Goal: Information Seeking & Learning: Stay updated

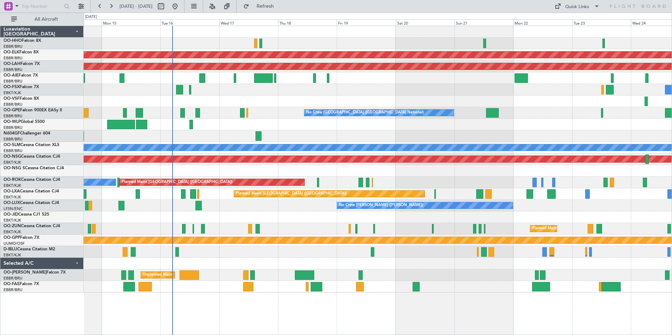
click at [194, 301] on div "Planned Maint Geneva (Cointrin) Planned Maint [GEOGRAPHIC_DATA]-[GEOGRAPHIC_DAT…" at bounding box center [378, 181] width 588 height 310
click at [49, 21] on span "All Aircraft" at bounding box center [46, 19] width 56 height 5
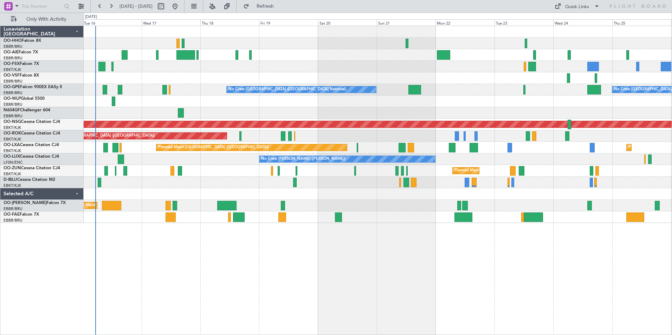
click at [163, 199] on div at bounding box center [378, 194] width 588 height 12
click at [280, 9] on span "Refresh" at bounding box center [266, 6] width 30 height 5
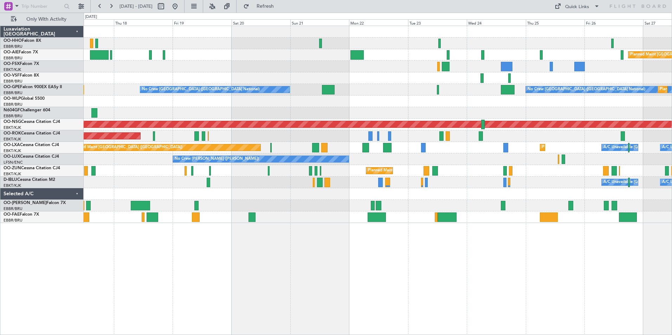
click at [544, 200] on div at bounding box center [378, 194] width 588 height 12
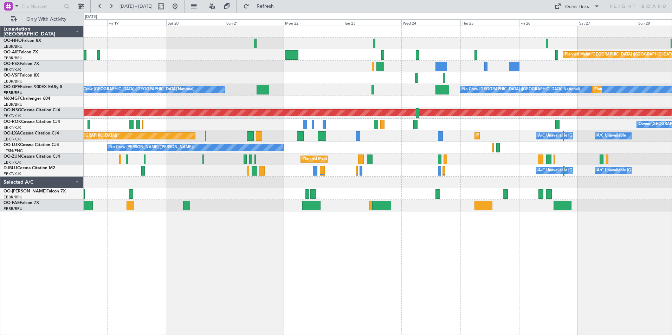
click at [493, 201] on div "Planned Maint [GEOGRAPHIC_DATA] ([GEOGRAPHIC_DATA]) No Crew [GEOGRAPHIC_DATA] (…" at bounding box center [378, 119] width 588 height 186
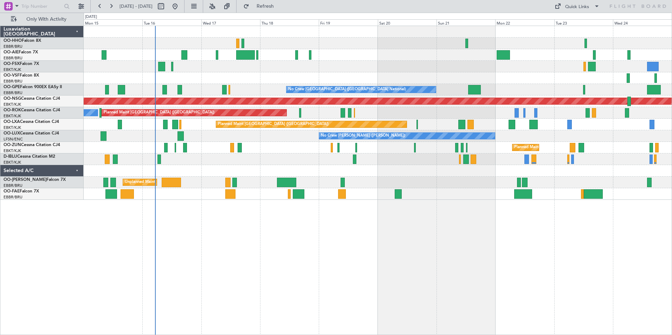
click at [556, 206] on div "Planned Maint Geneva (Cointrin) Planned Maint [GEOGRAPHIC_DATA] ([GEOGRAPHIC_DA…" at bounding box center [378, 181] width 588 height 310
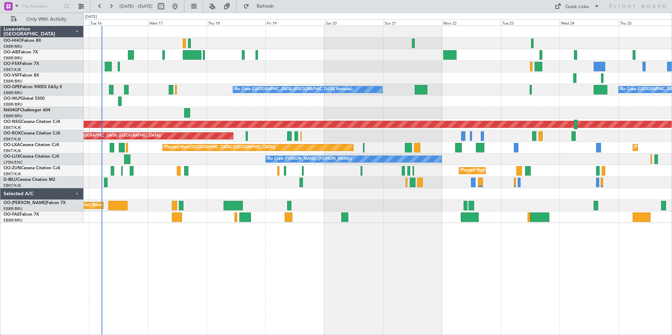
click at [326, 177] on div "A/C Unavailable [GEOGRAPHIC_DATA] ([GEOGRAPHIC_DATA] National) A/C Unavailable …" at bounding box center [378, 183] width 588 height 12
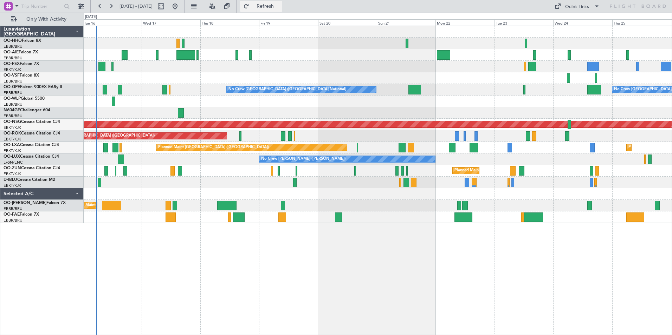
click at [271, 5] on button "Refresh" at bounding box center [261, 6] width 42 height 11
click at [280, 7] on span "Refresh" at bounding box center [266, 6] width 30 height 5
click at [271, 7] on button "Refresh" at bounding box center [261, 6] width 42 height 11
click at [280, 6] on span "Refresh" at bounding box center [266, 6] width 30 height 5
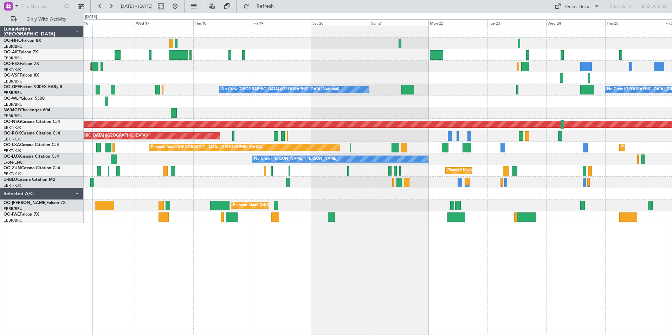
click at [223, 103] on div at bounding box center [378, 102] width 588 height 12
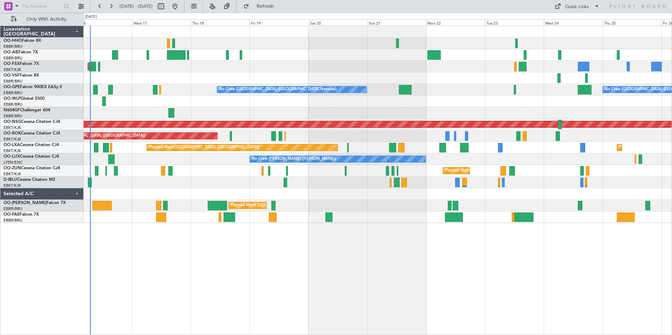
click at [288, 297] on div "Planned Maint [GEOGRAPHIC_DATA] ([GEOGRAPHIC_DATA]) AOG Maint [GEOGRAPHIC_DATA]…" at bounding box center [378, 181] width 588 height 310
click at [280, 4] on span "Refresh" at bounding box center [266, 6] width 30 height 5
